Goal: Navigation & Orientation: Find specific page/section

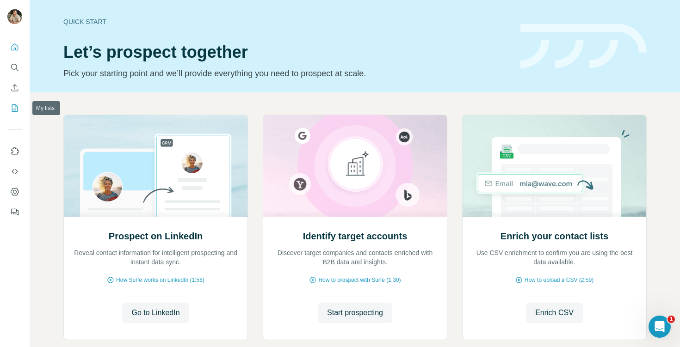
click at [15, 104] on icon "My lists" at bounding box center [14, 108] width 9 height 9
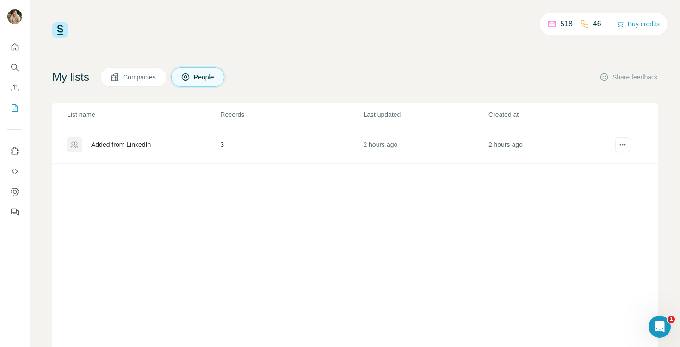
click at [145, 81] on span "Companies" at bounding box center [140, 77] width 34 height 9
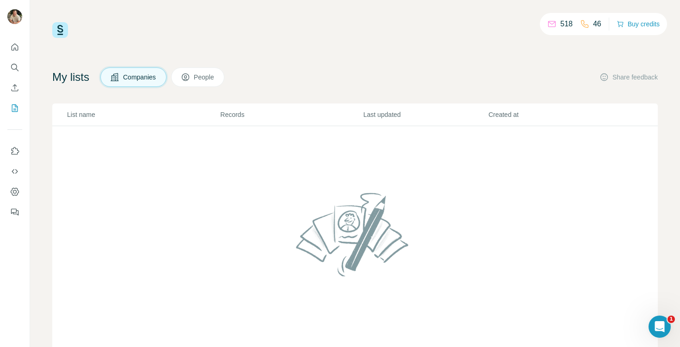
click at [190, 78] on icon at bounding box center [185, 77] width 9 height 9
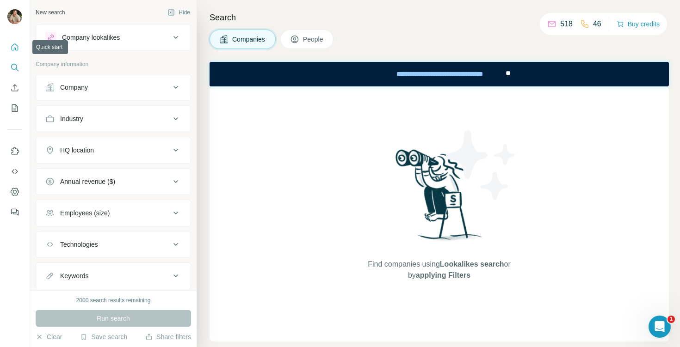
click at [17, 49] on icon "Quick start" at bounding box center [14, 47] width 9 height 9
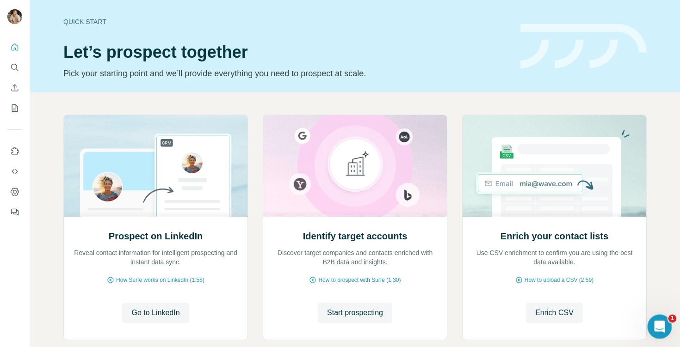
click at [663, 330] on div "Open Intercom Messenger" at bounding box center [658, 325] width 31 height 31
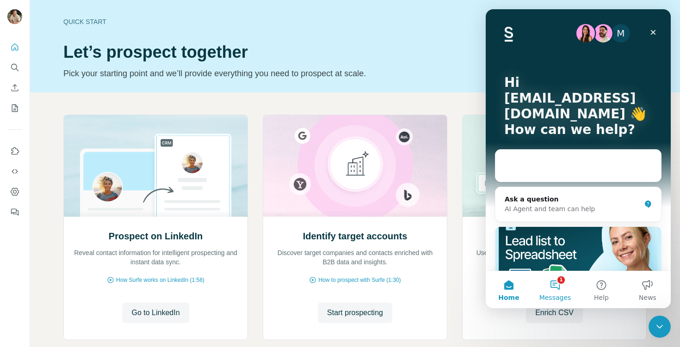
click at [558, 284] on button "1 Messages" at bounding box center [555, 289] width 46 height 37
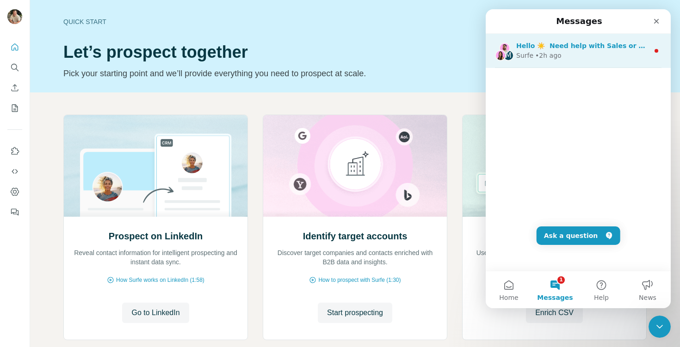
click at [582, 52] on div "Surfe • 2h ago" at bounding box center [582, 56] width 133 height 10
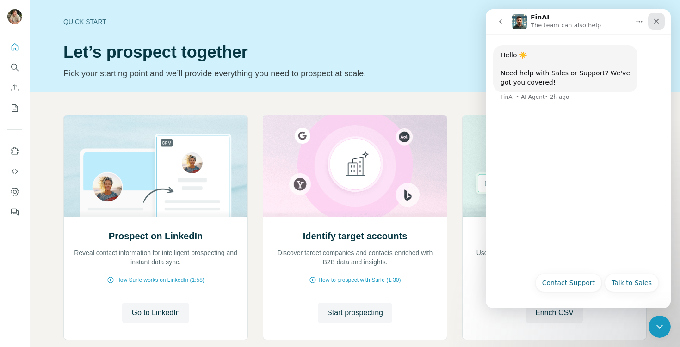
click at [656, 20] on icon "Close" at bounding box center [656, 21] width 7 height 7
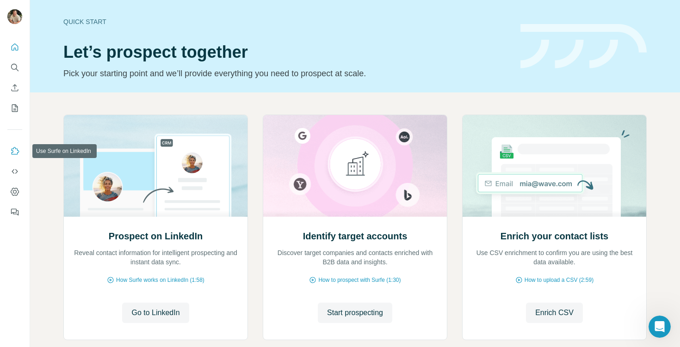
click at [14, 152] on icon "Use Surfe on LinkedIn" at bounding box center [14, 151] width 9 height 9
click at [15, 190] on icon "Dashboard" at bounding box center [14, 191] width 9 height 9
click at [154, 318] on span "Go to LinkedIn" at bounding box center [155, 313] width 48 height 11
